Goal: Task Accomplishment & Management: Use online tool/utility

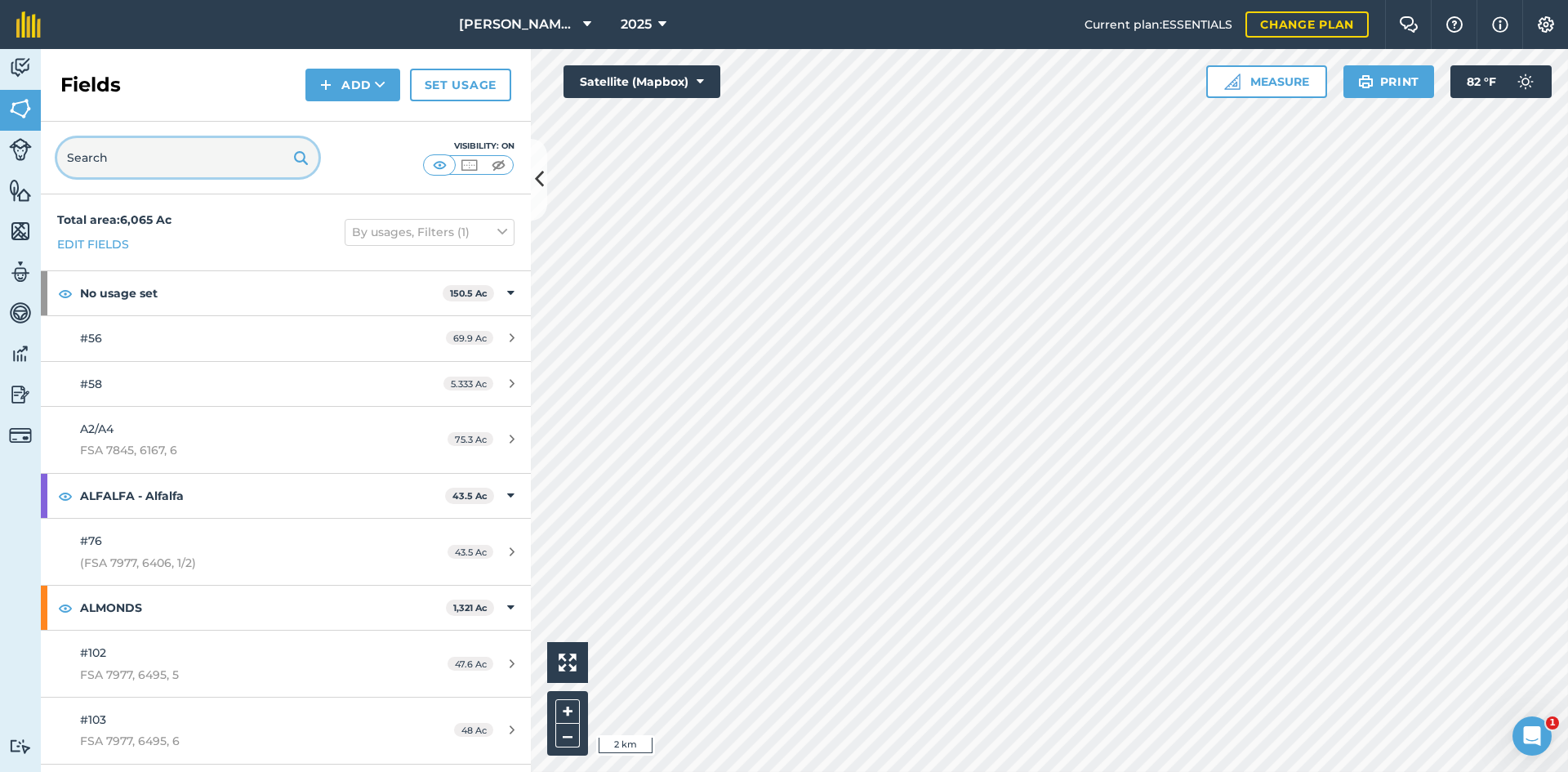
click at [84, 155] on input "text" at bounding box center [187, 157] width 261 height 39
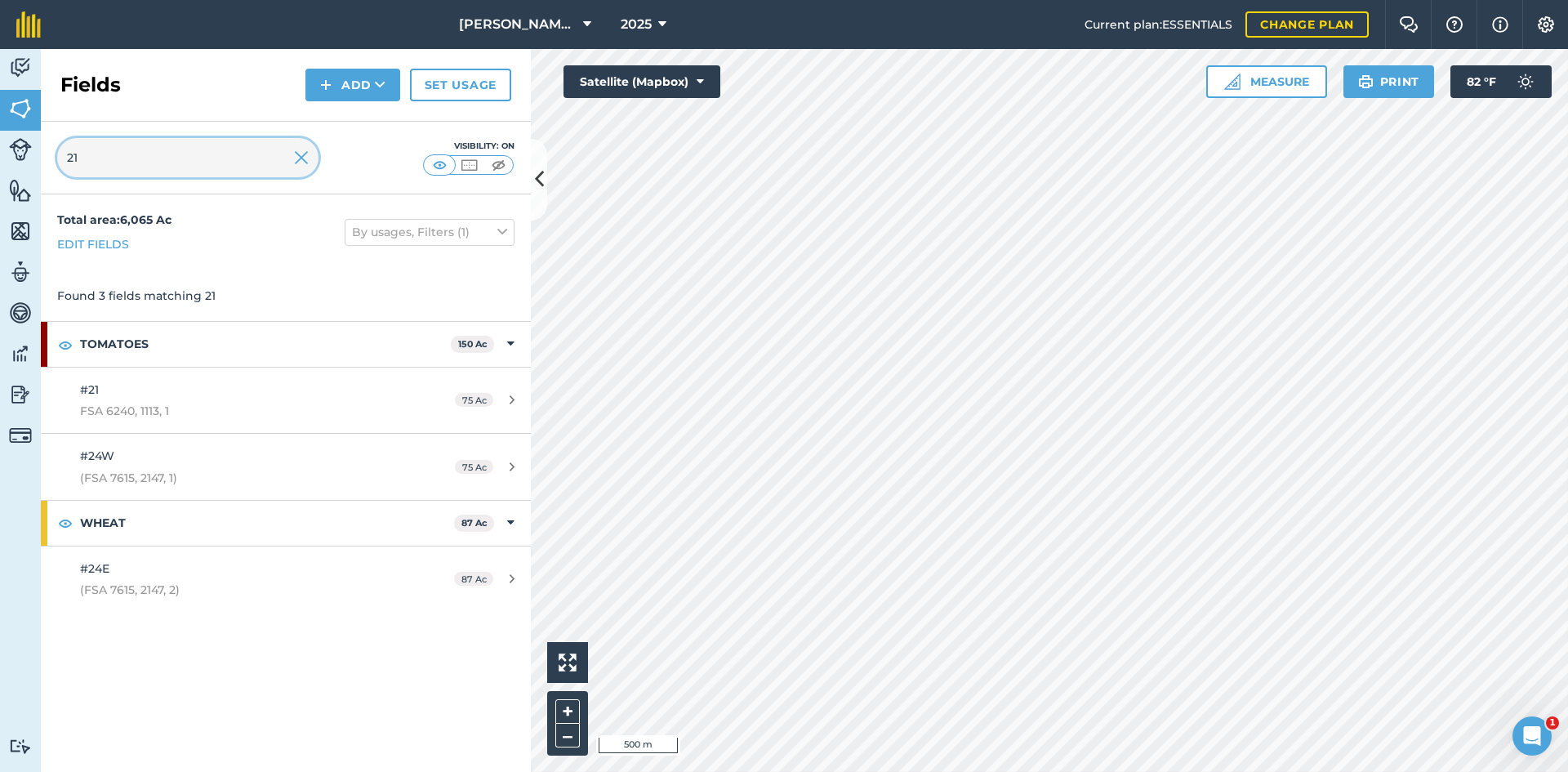
type input "21"
click at [301, 164] on img at bounding box center [301, 157] width 15 height 20
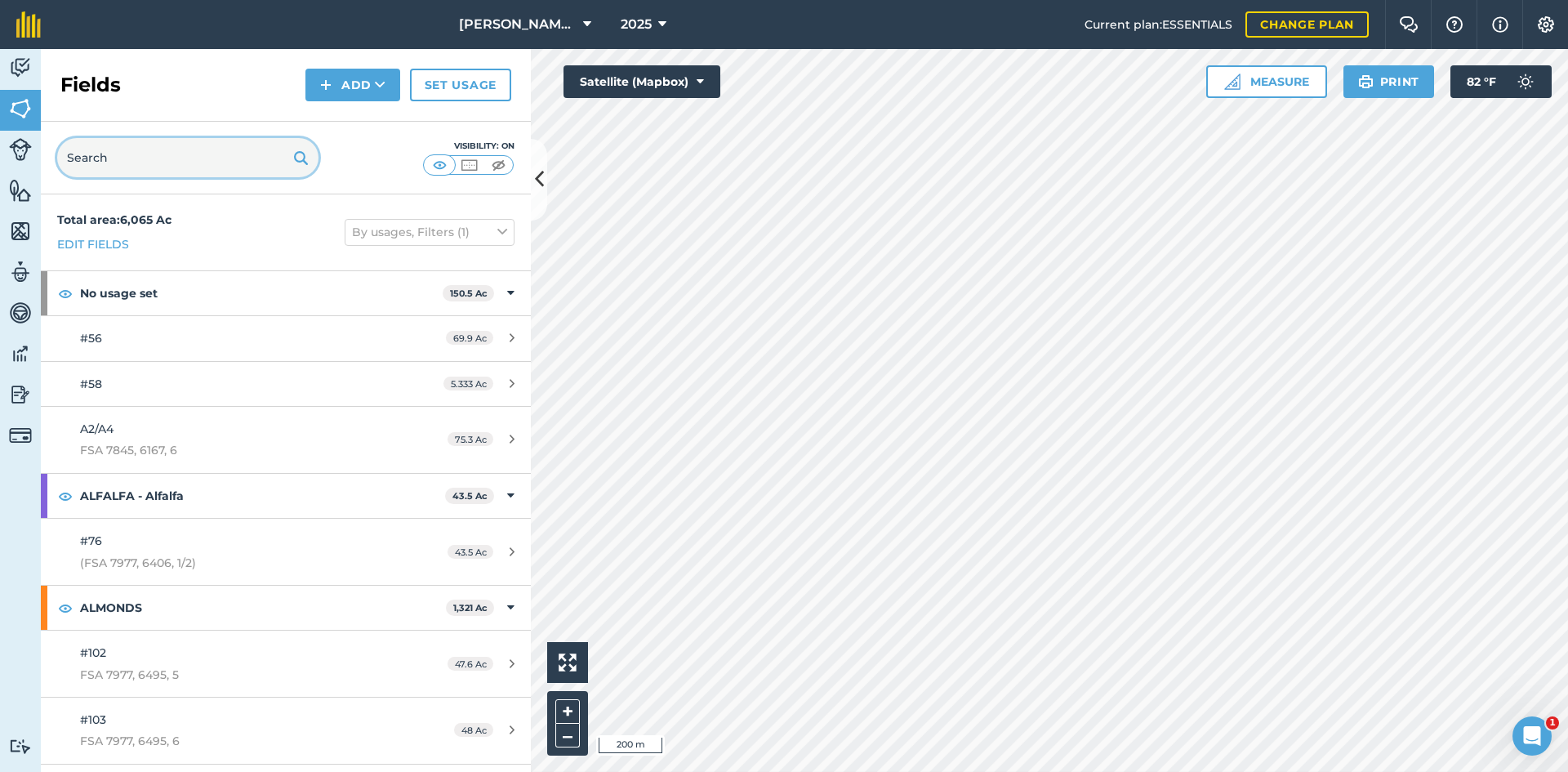
click at [203, 171] on input "text" at bounding box center [187, 157] width 261 height 39
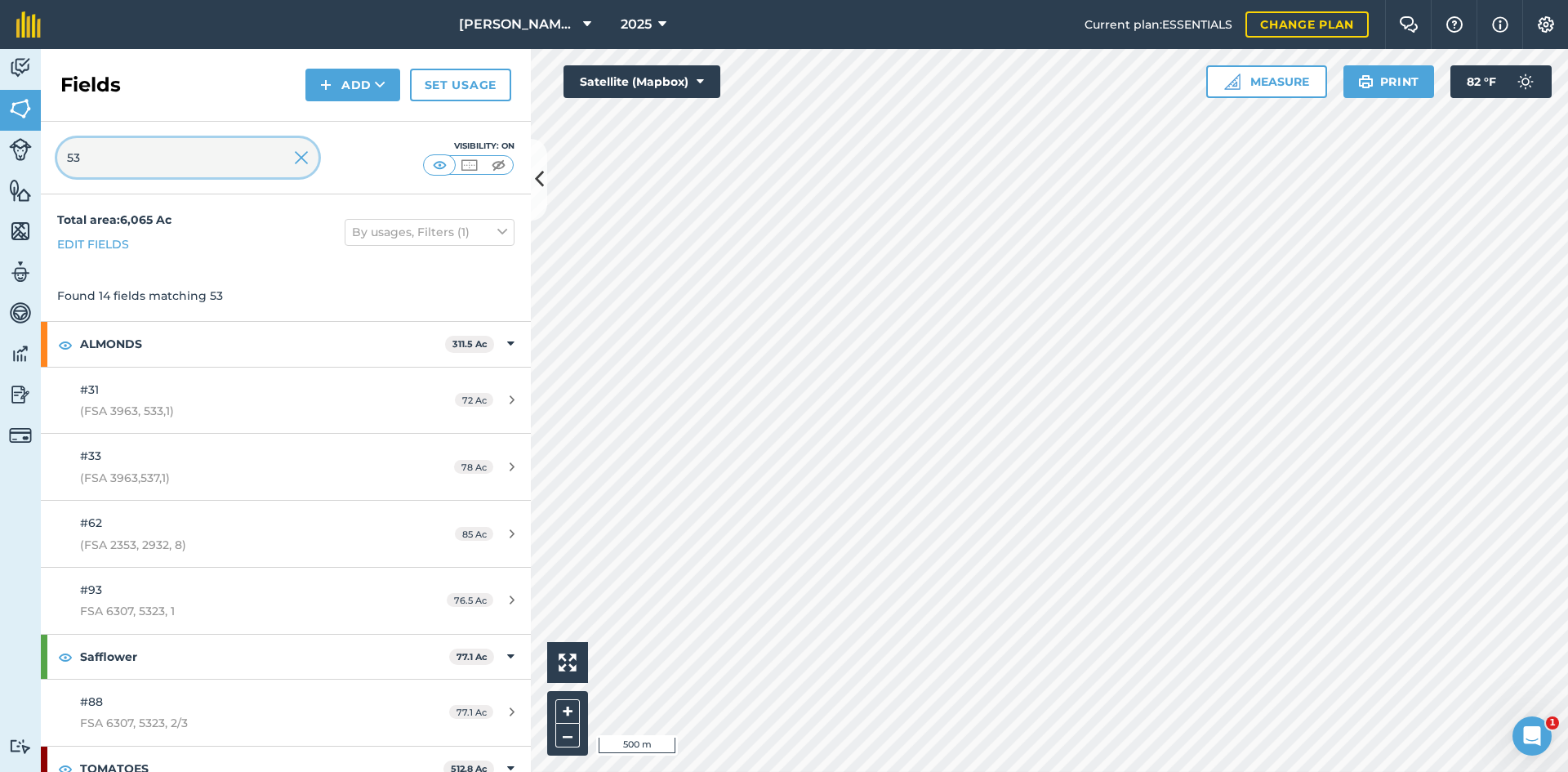
type input "53"
click at [301, 160] on img at bounding box center [301, 157] width 15 height 20
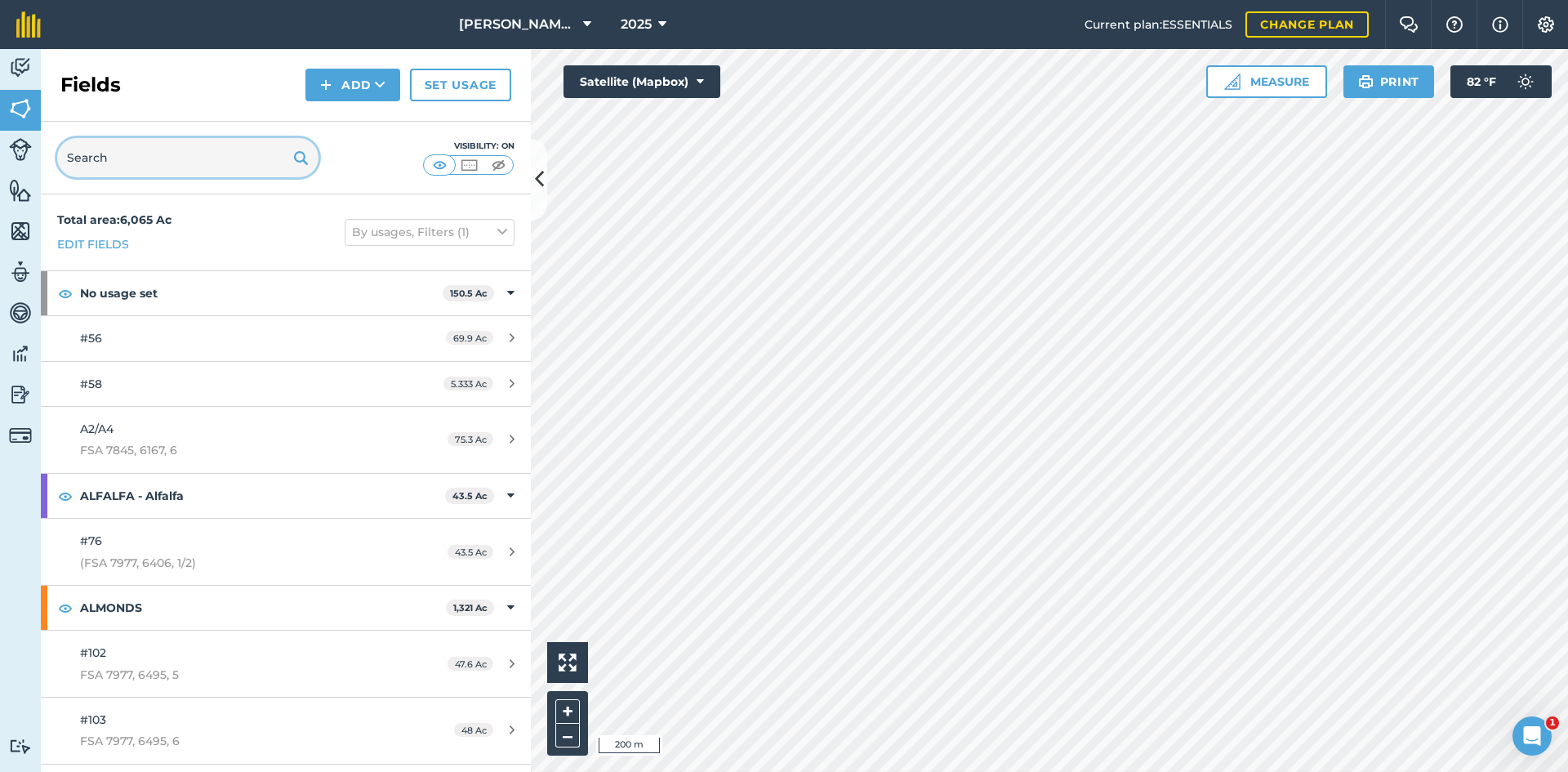
click at [156, 156] on input "text" at bounding box center [187, 157] width 261 height 39
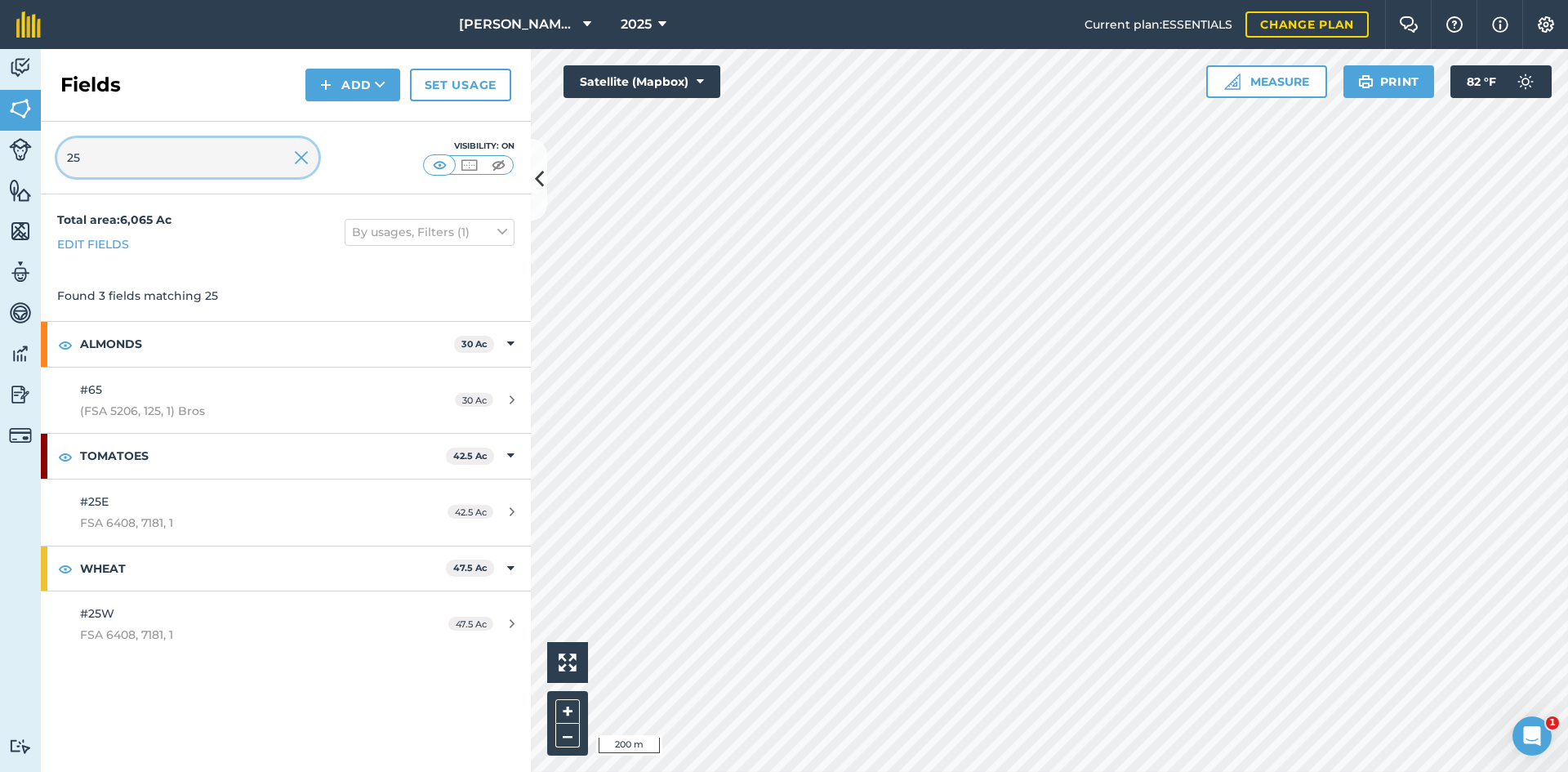
type input "25"
click at [295, 162] on img at bounding box center [301, 157] width 15 height 20
